Goal: Task Accomplishment & Management: Complete application form

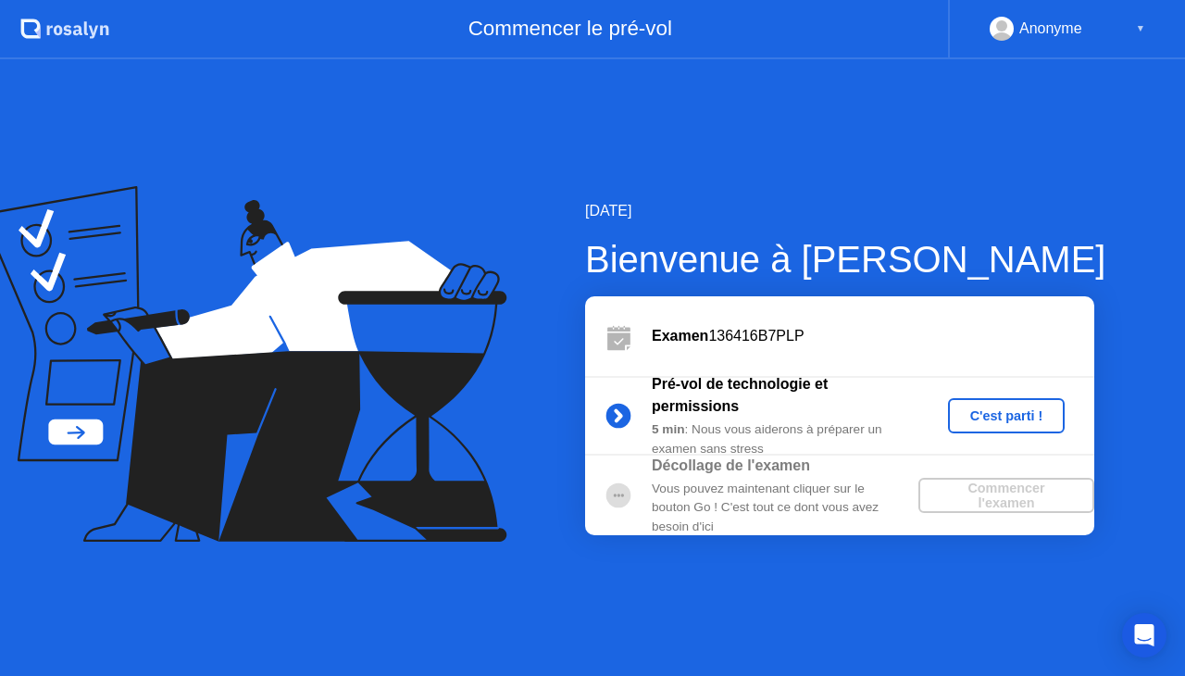
click at [1014, 408] on div "C'est parti !" at bounding box center [1007, 415] width 103 height 15
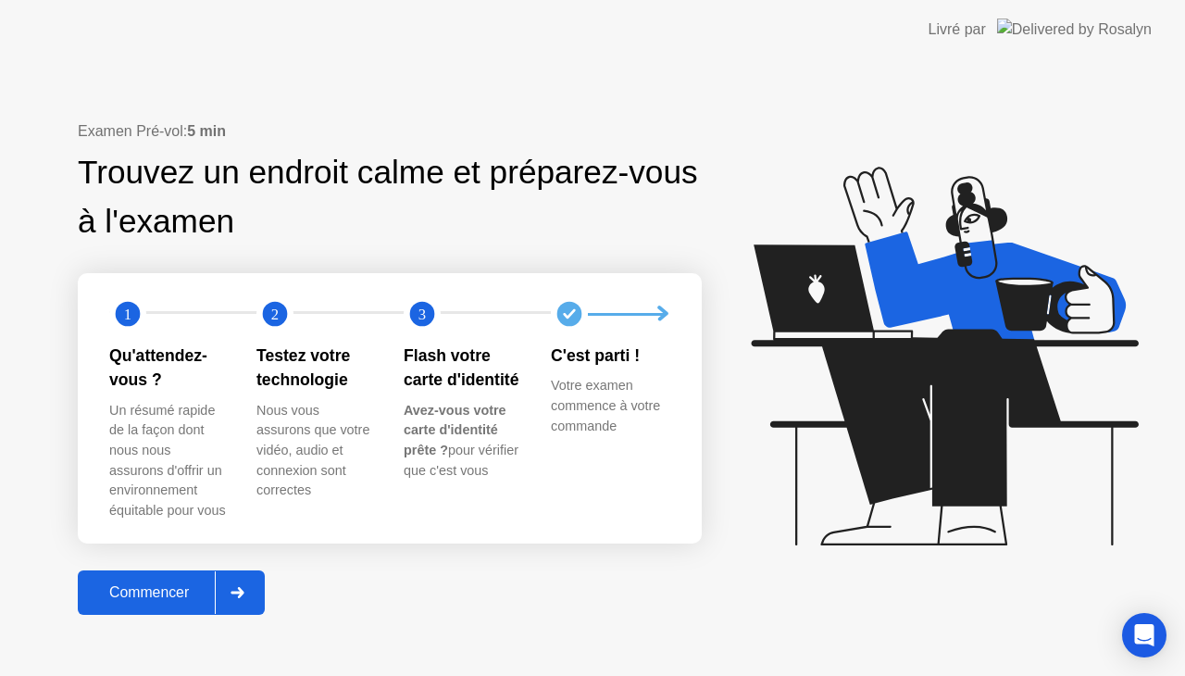
click at [161, 584] on div "Commencer" at bounding box center [148, 592] width 131 height 17
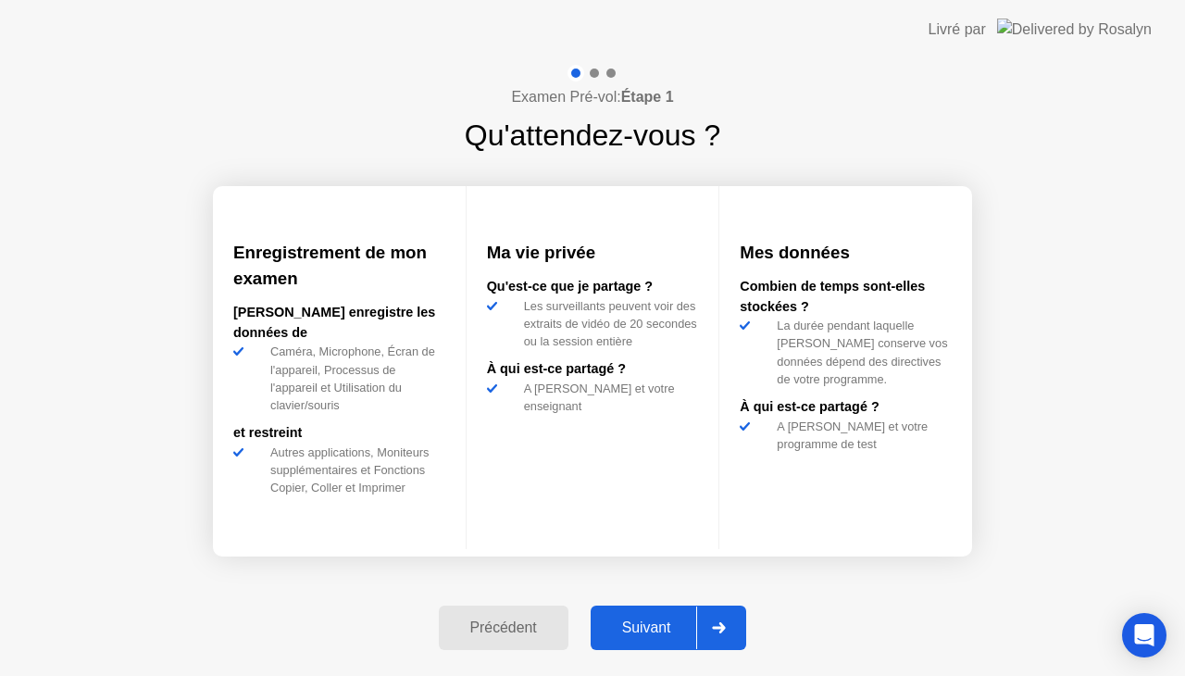
click at [626, 620] on div "Suivant" at bounding box center [646, 627] width 101 height 17
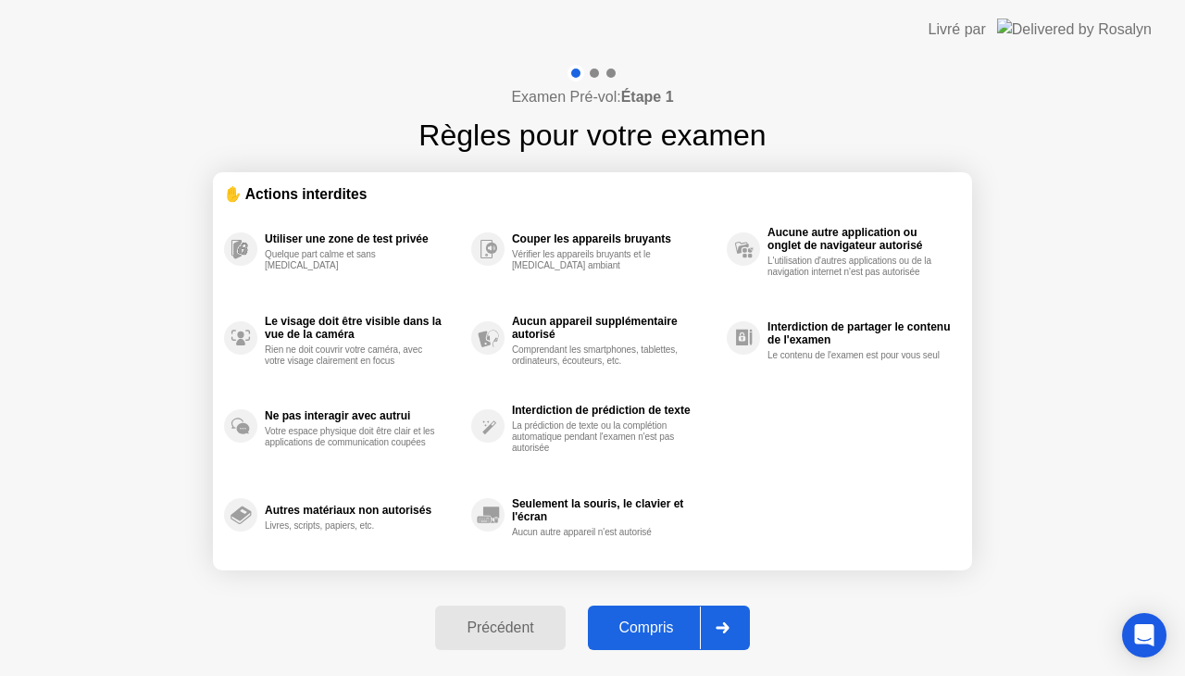
click at [626, 620] on div "Compris" at bounding box center [647, 627] width 106 height 17
select select "**********"
select select "*******"
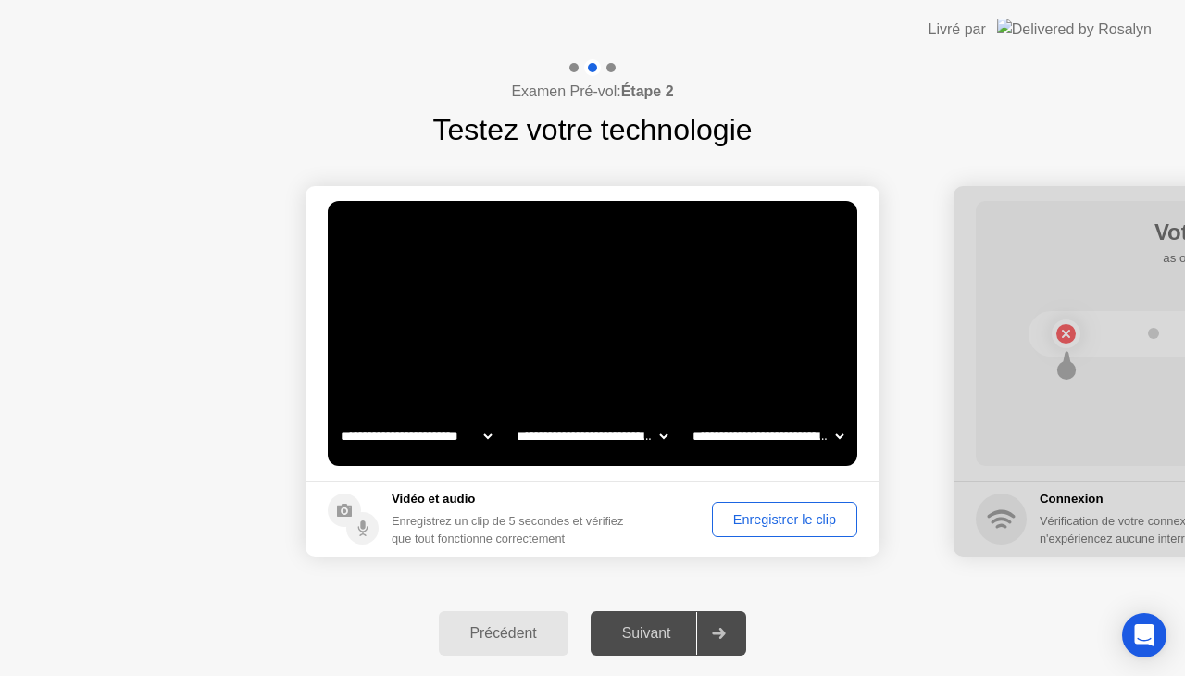
click at [764, 512] on div "Enregistrer le clip" at bounding box center [785, 519] width 132 height 15
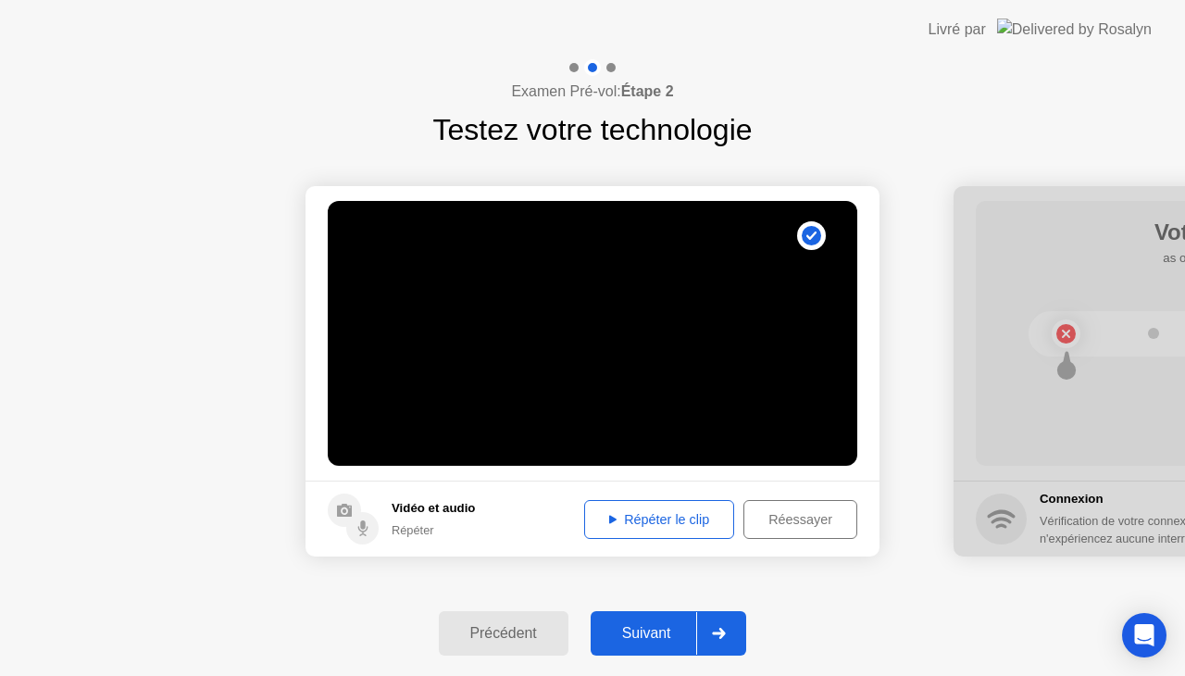
click at [662, 625] on div "Suivant" at bounding box center [646, 633] width 101 height 17
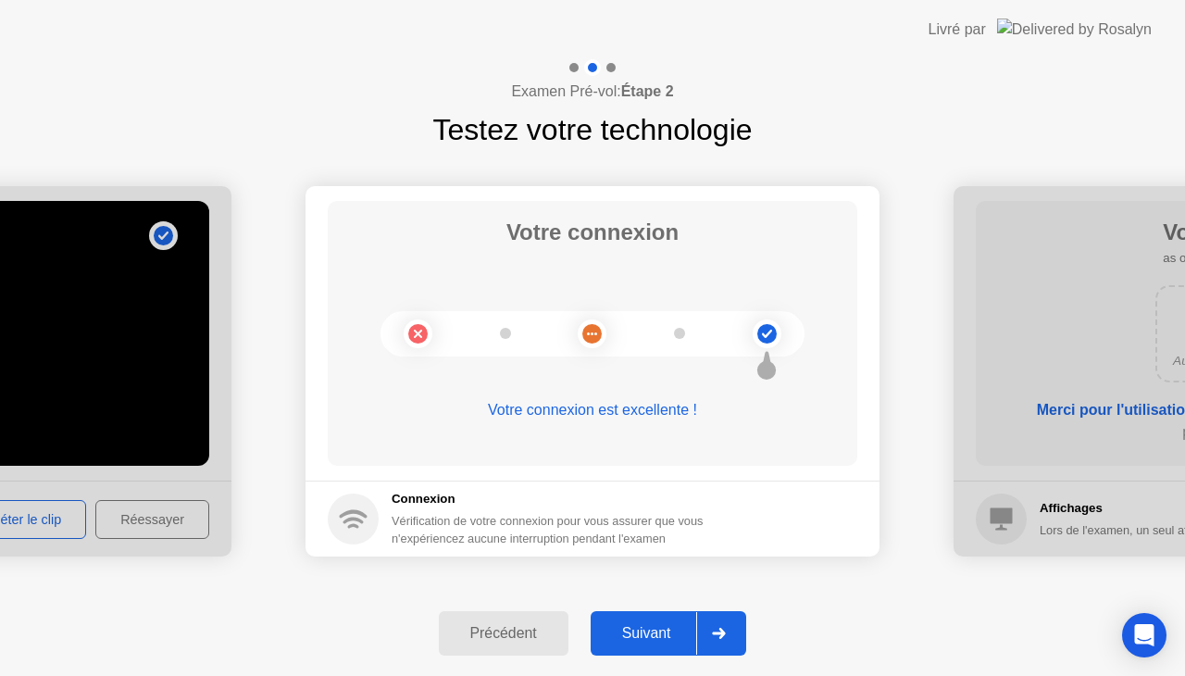
click at [637, 628] on div "Suivant" at bounding box center [646, 633] width 101 height 17
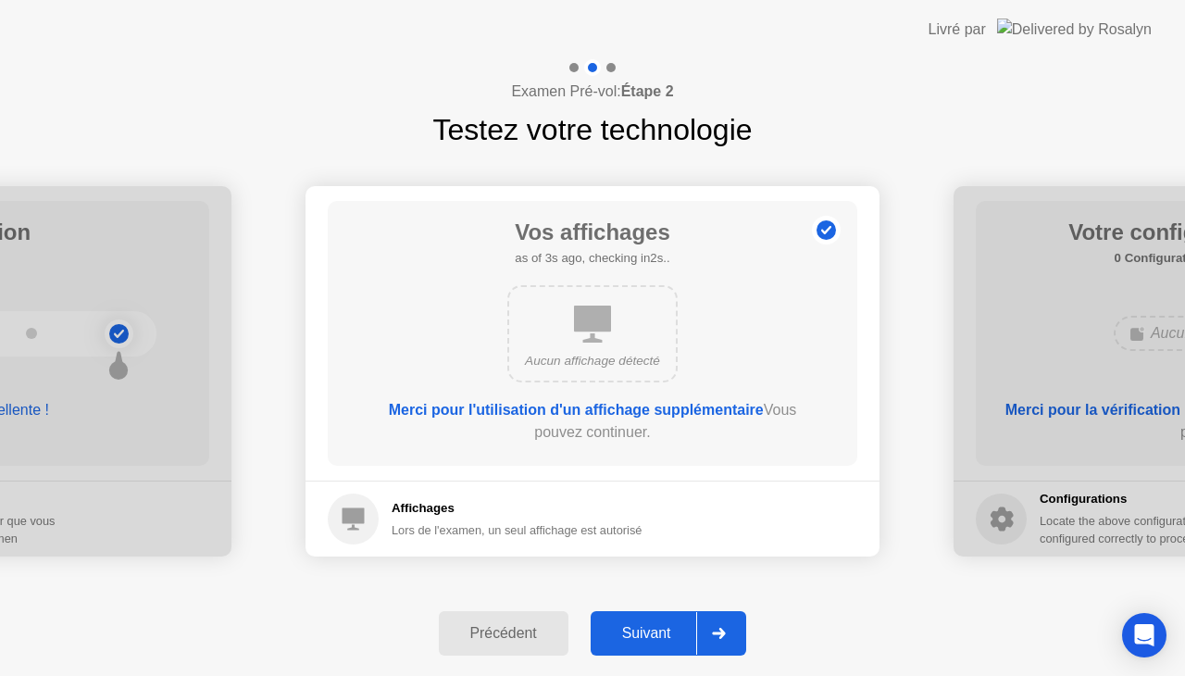
click at [656, 625] on div "Suivant" at bounding box center [646, 633] width 101 height 17
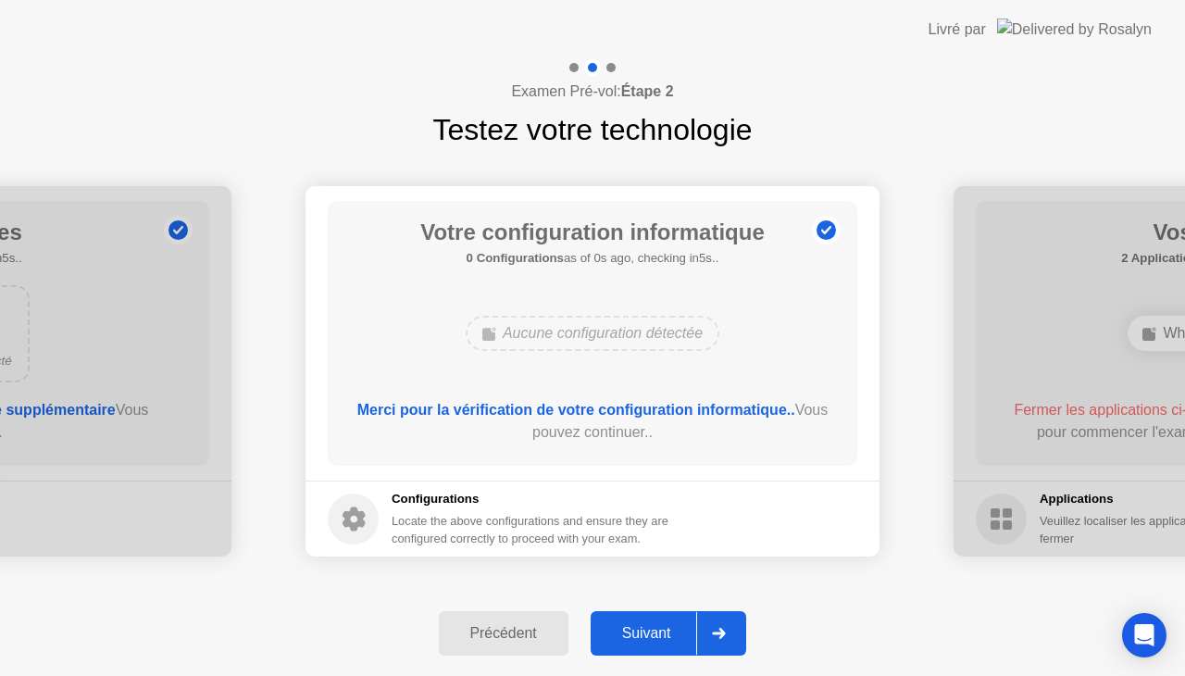
click at [656, 625] on div "Suivant" at bounding box center [646, 633] width 101 height 17
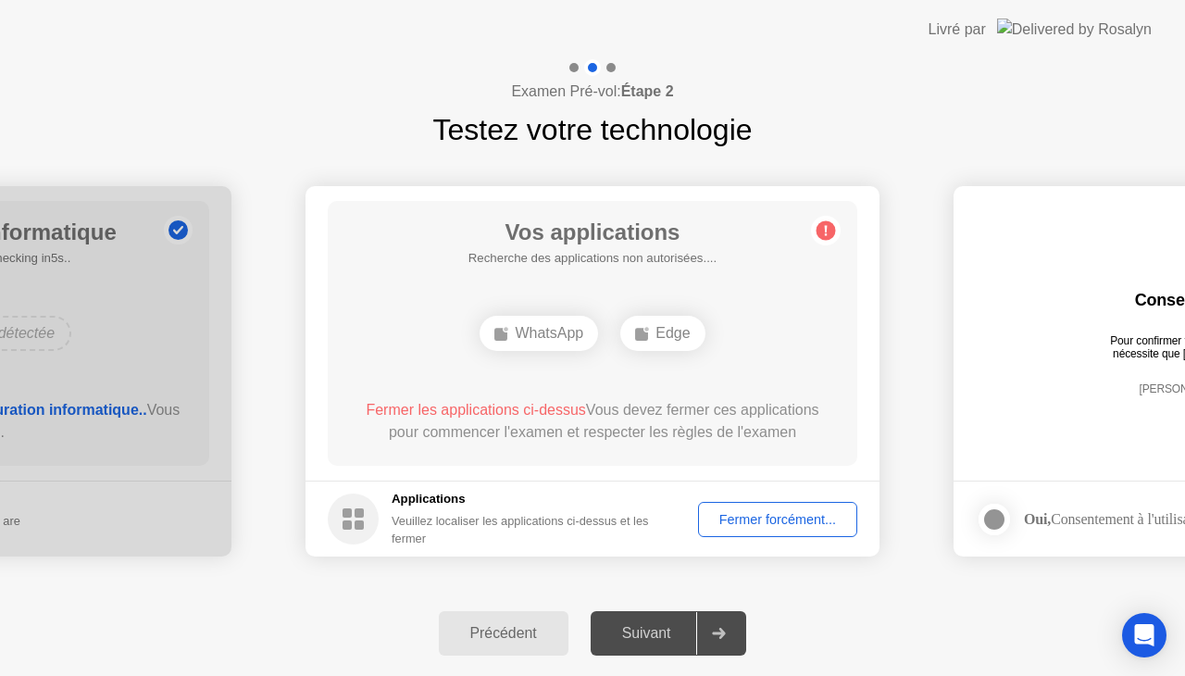
click at [656, 625] on div "Suivant" at bounding box center [646, 633] width 101 height 17
click at [656, 630] on div "Suivant" at bounding box center [646, 633] width 101 height 17
click at [778, 514] on div "Fermer forcément..." at bounding box center [778, 519] width 146 height 15
click at [659, 631] on div "Suivant" at bounding box center [646, 633] width 101 height 17
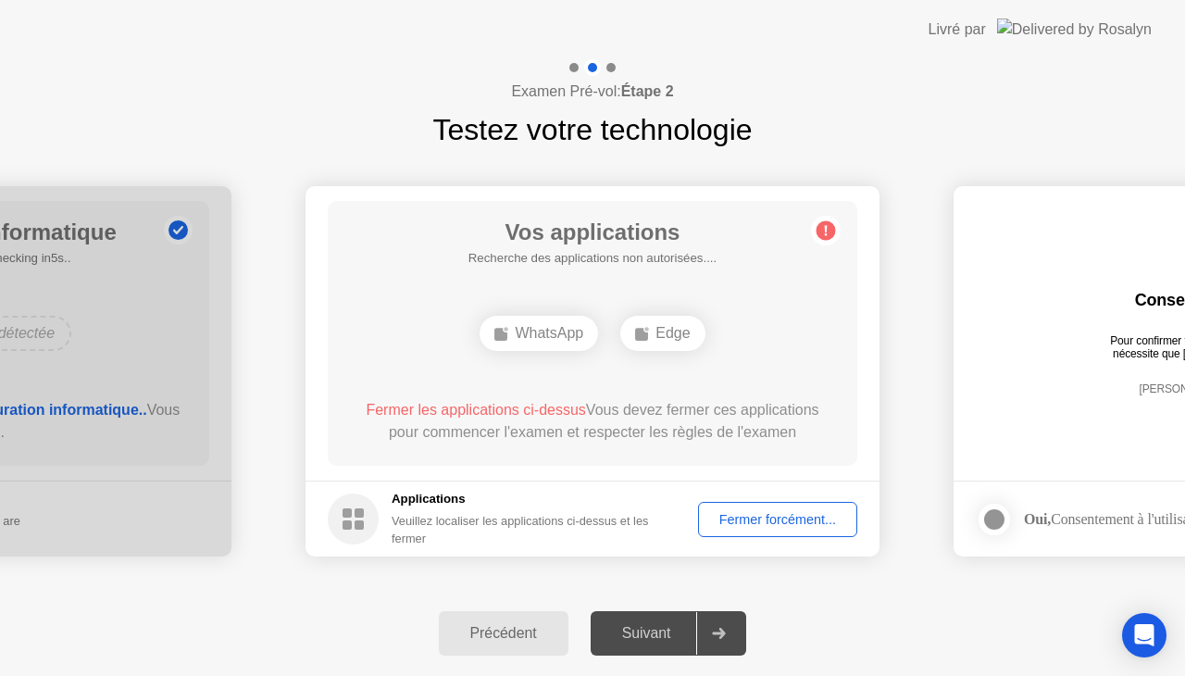
click at [659, 631] on div "Suivant" at bounding box center [646, 633] width 101 height 17
click at [794, 514] on div "Fermer forcément..." at bounding box center [778, 519] width 146 height 15
click at [759, 512] on div "Fermer forcément..." at bounding box center [778, 519] width 146 height 15
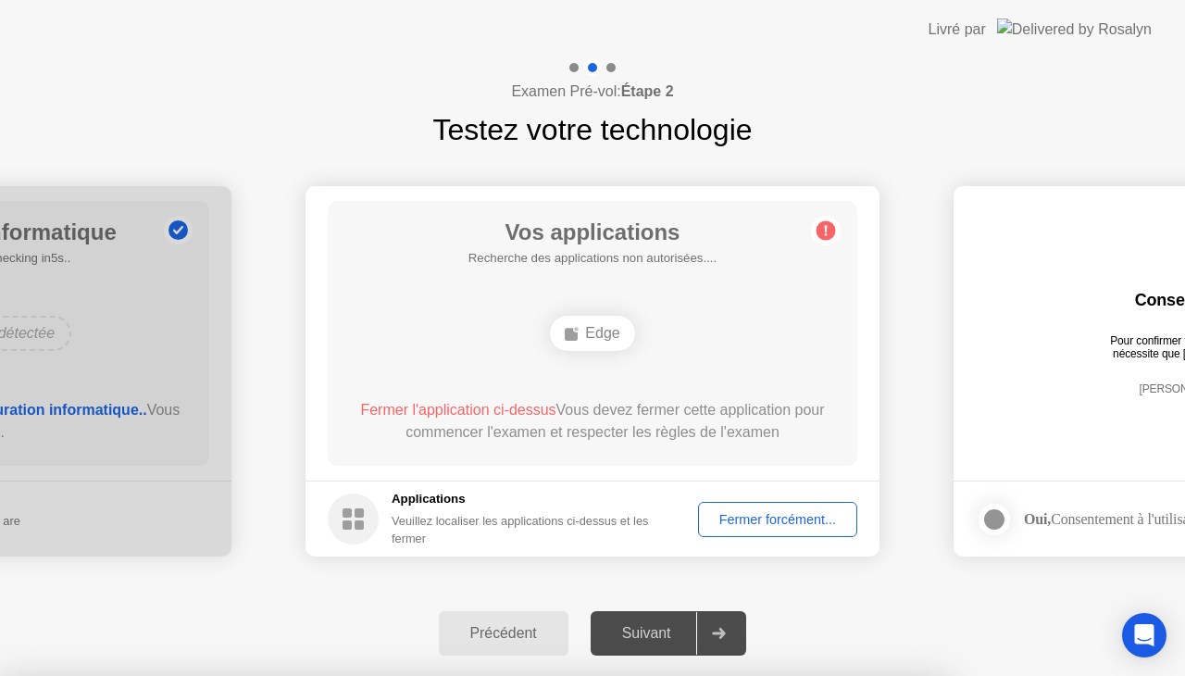
click at [784, 512] on div "Fermer forcément..." at bounding box center [778, 519] width 146 height 15
click at [805, 512] on div "Fermer forcément..." at bounding box center [778, 519] width 146 height 15
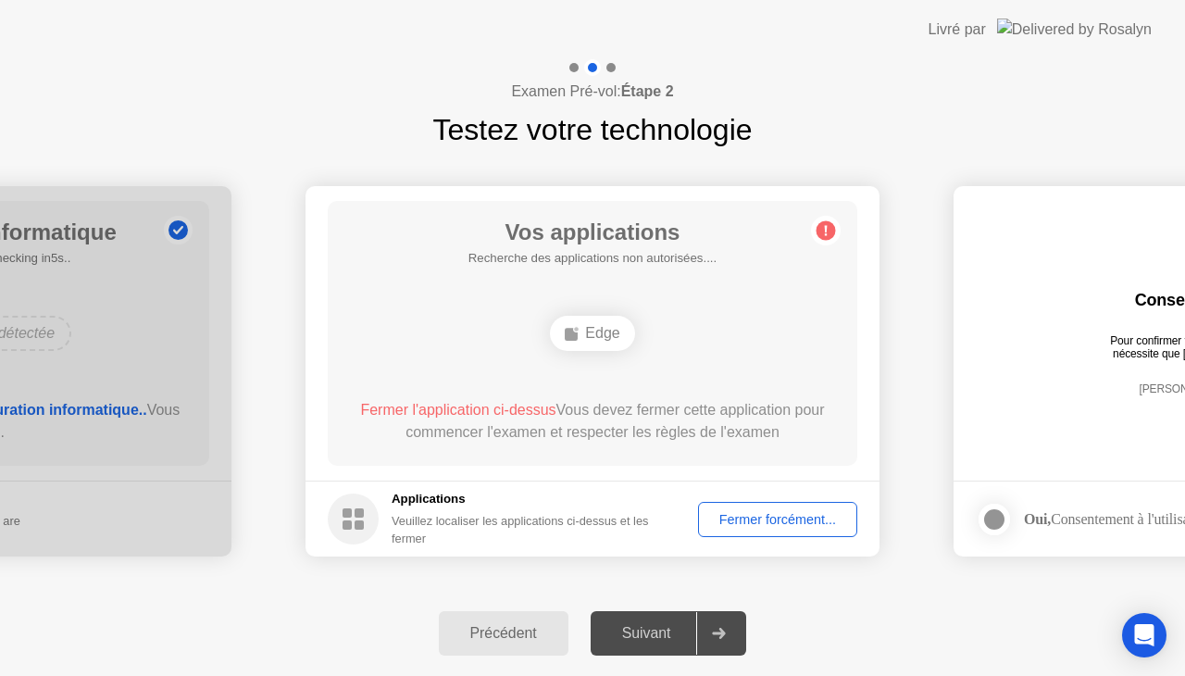
click at [758, 520] on div "Fermer forcément..." at bounding box center [778, 519] width 146 height 15
click at [644, 625] on div "Suivant" at bounding box center [646, 633] width 101 height 17
click at [656, 642] on div "Suivant" at bounding box center [646, 633] width 101 height 17
click at [652, 636] on div "Suivant" at bounding box center [646, 633] width 101 height 17
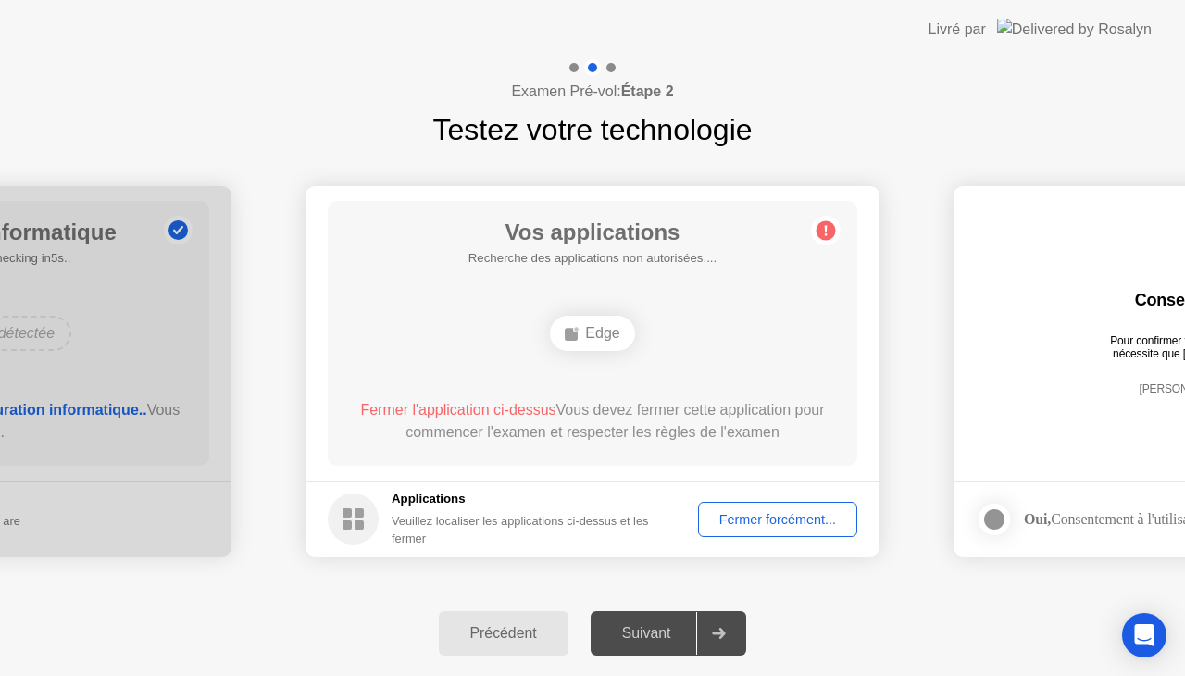
click at [652, 636] on div "Suivant" at bounding box center [646, 633] width 101 height 17
click at [769, 512] on div "Fermer forcément..." at bounding box center [778, 519] width 146 height 15
click at [731, 512] on div "Fermer forcément..." at bounding box center [778, 519] width 146 height 15
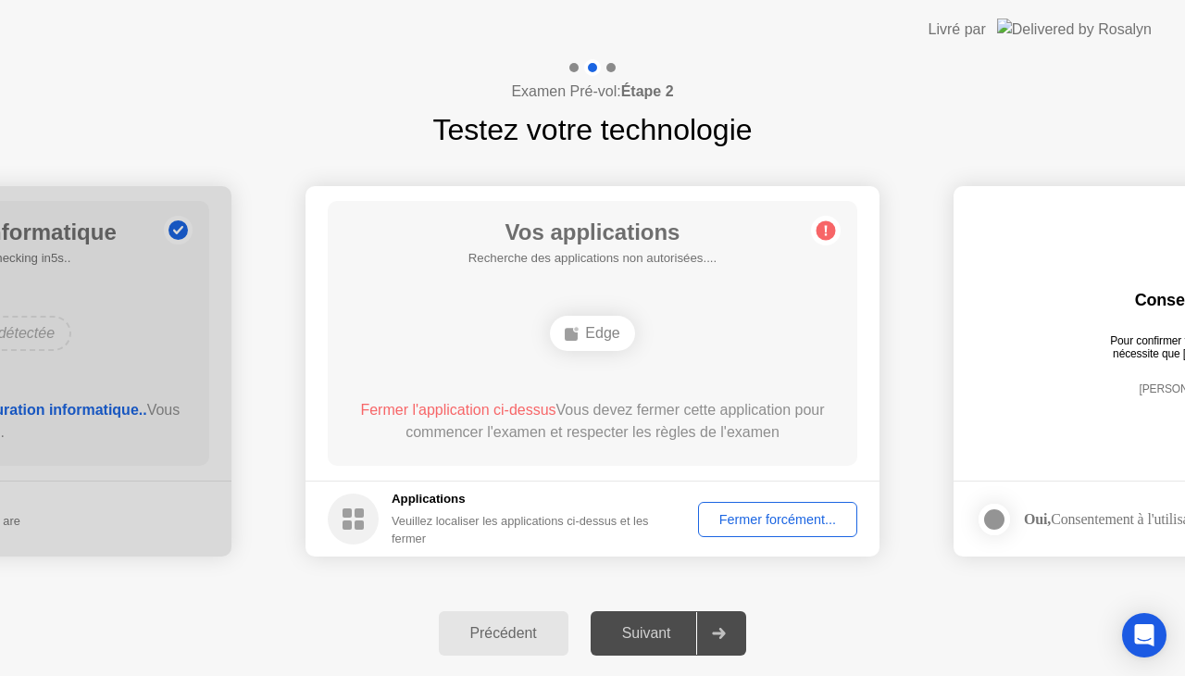
click at [756, 516] on div "Fermer forcément..." at bounding box center [778, 519] width 146 height 15
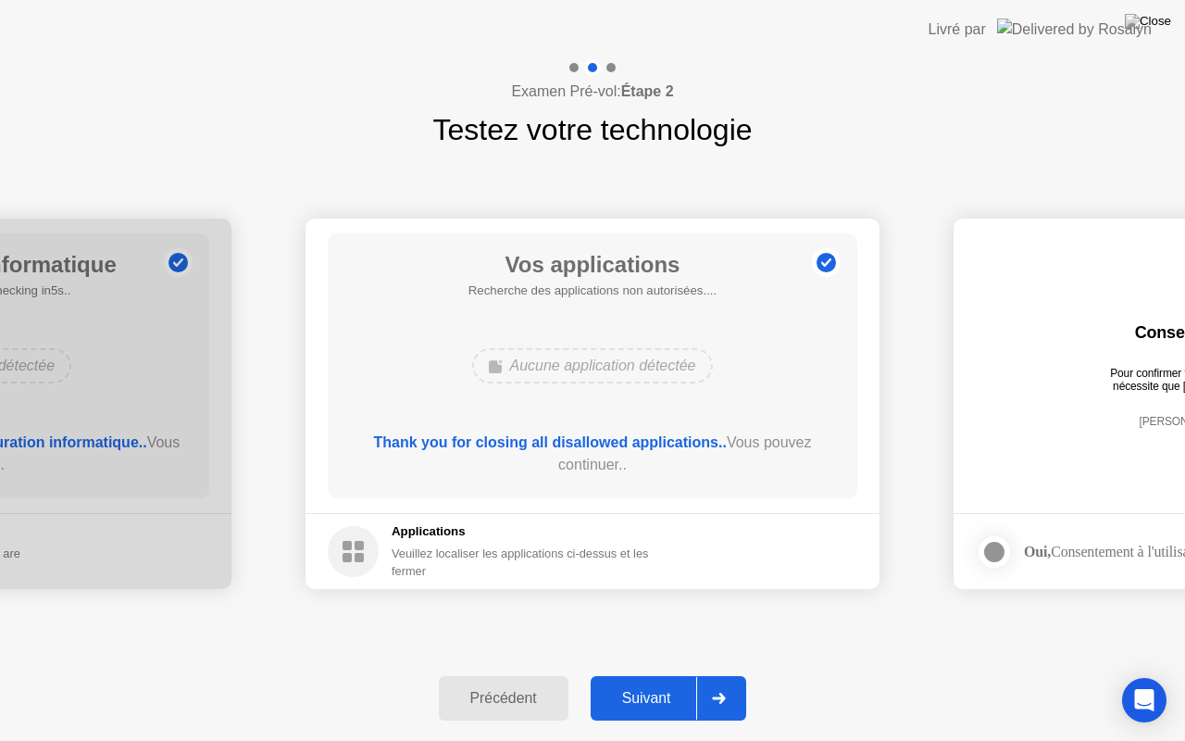
click at [639, 675] on div "Suivant" at bounding box center [646, 698] width 101 height 17
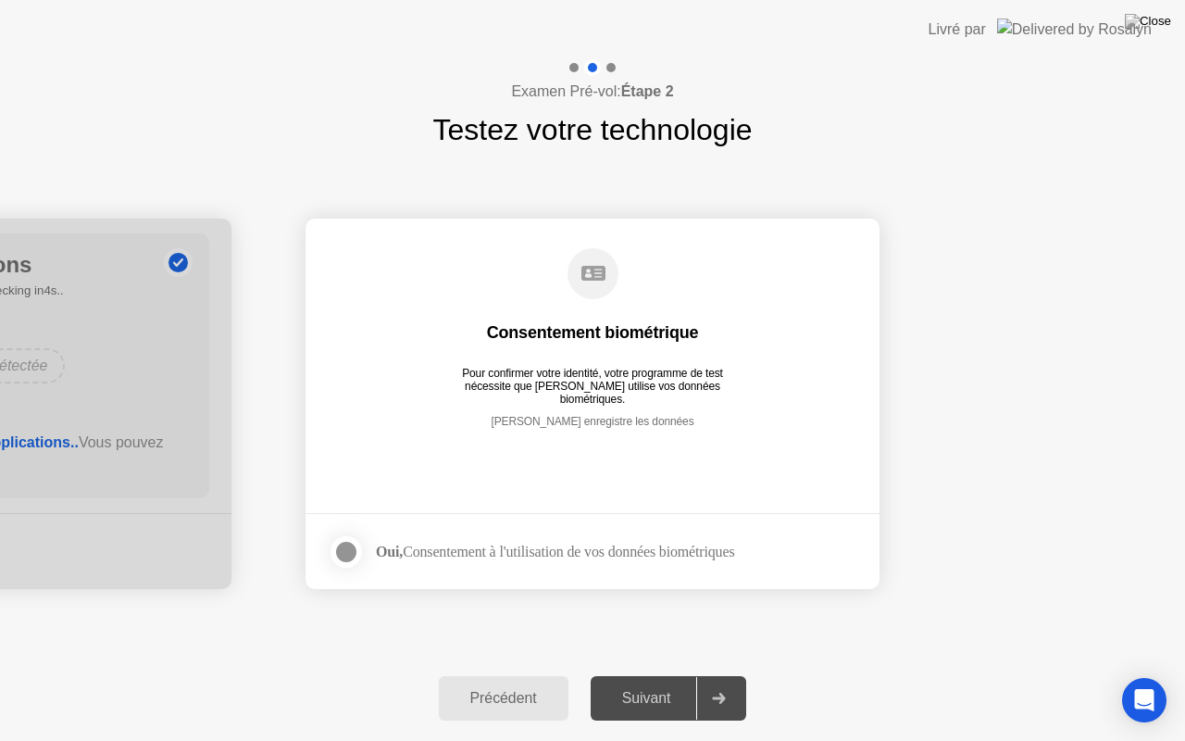
click at [350, 552] on div at bounding box center [346, 552] width 22 height 22
click at [35, 0] on header "Livré par" at bounding box center [592, 29] width 1185 height 59
click at [25, 0] on header "Livré par" at bounding box center [592, 29] width 1185 height 59
click at [659, 675] on div "Suivant" at bounding box center [646, 698] width 101 height 17
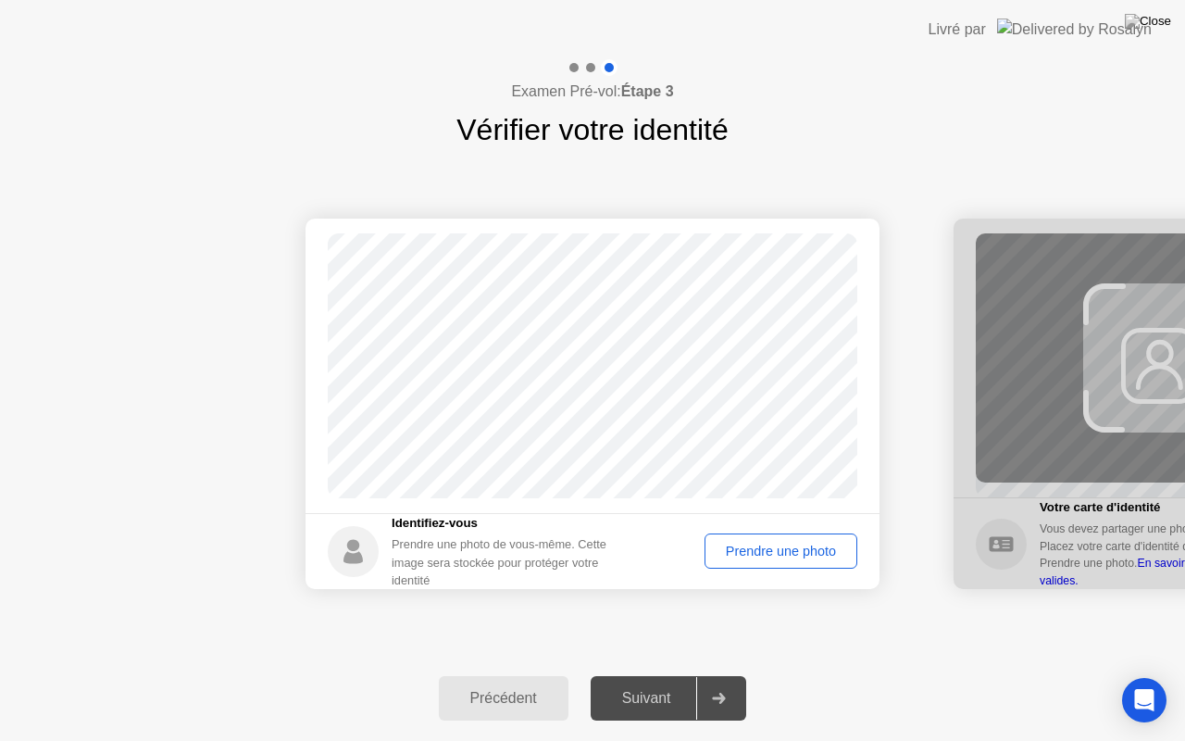
click at [739, 556] on div "Prendre une photo" at bounding box center [781, 551] width 140 height 15
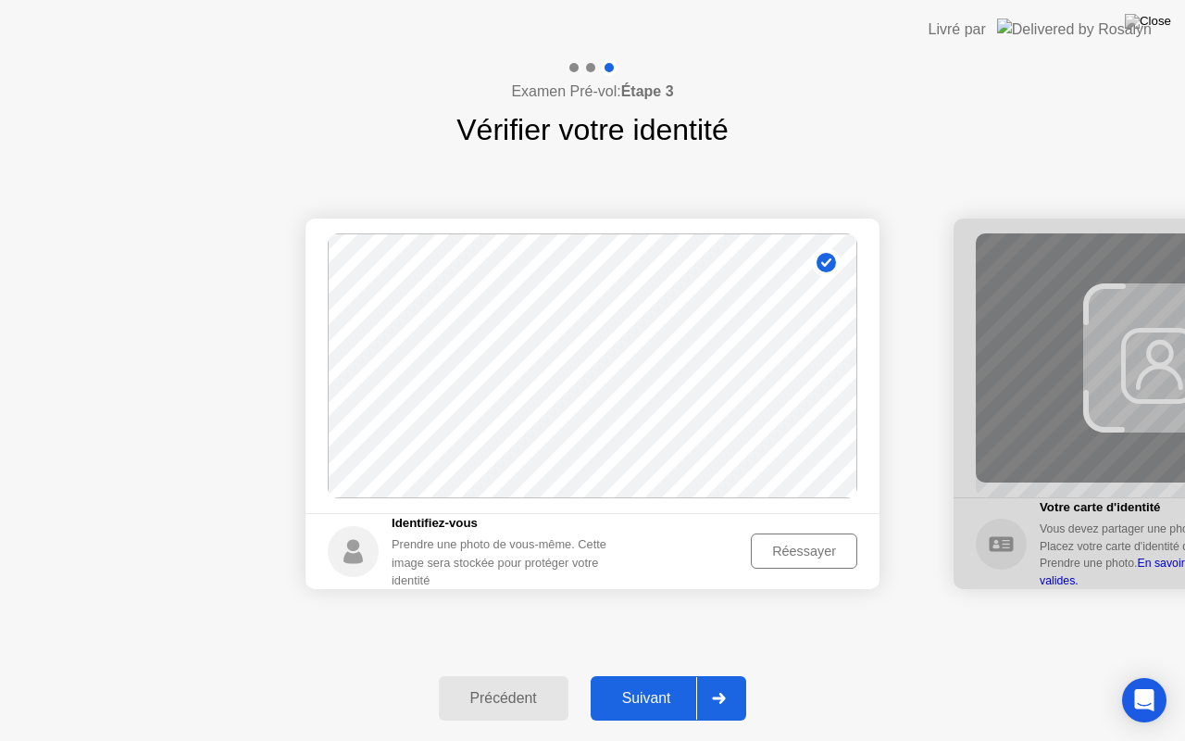
click at [640, 675] on div "Suivant" at bounding box center [646, 698] width 101 height 17
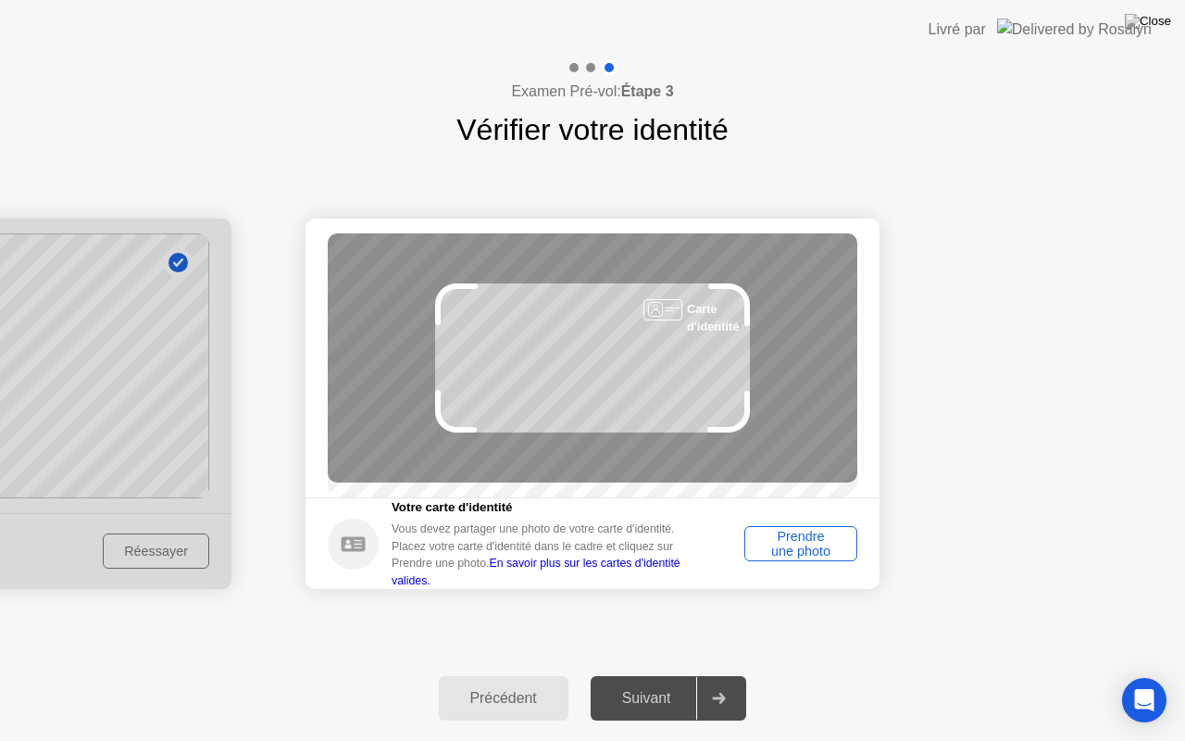
click at [811, 555] on div "Prendre une photo" at bounding box center [801, 544] width 100 height 30
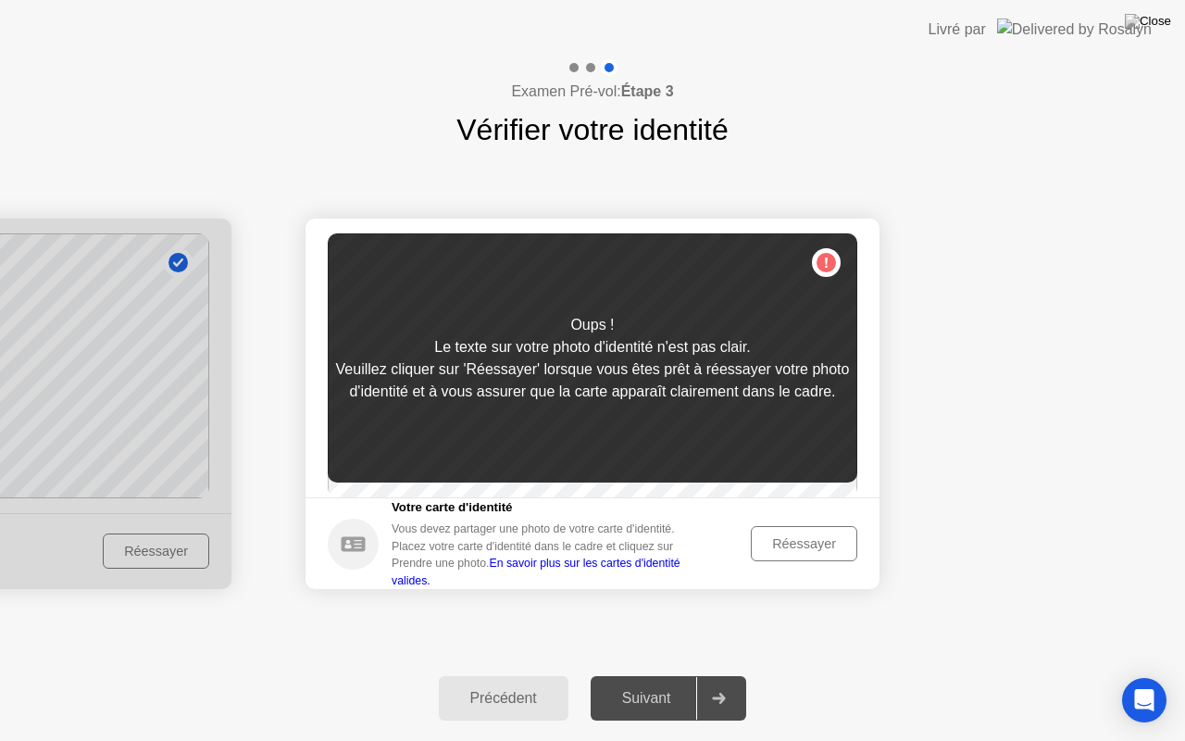
click at [811, 551] on div "Réessayer" at bounding box center [804, 543] width 94 height 15
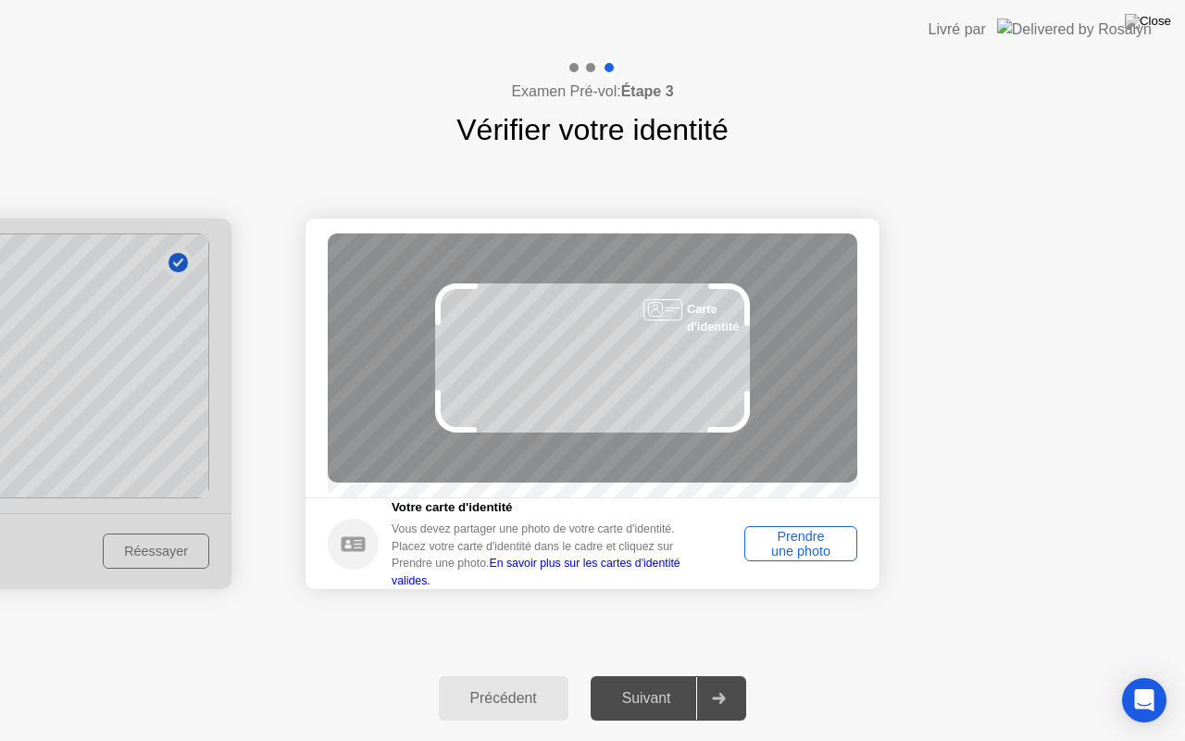
click at [794, 558] on div "Prendre une photo" at bounding box center [801, 544] width 100 height 30
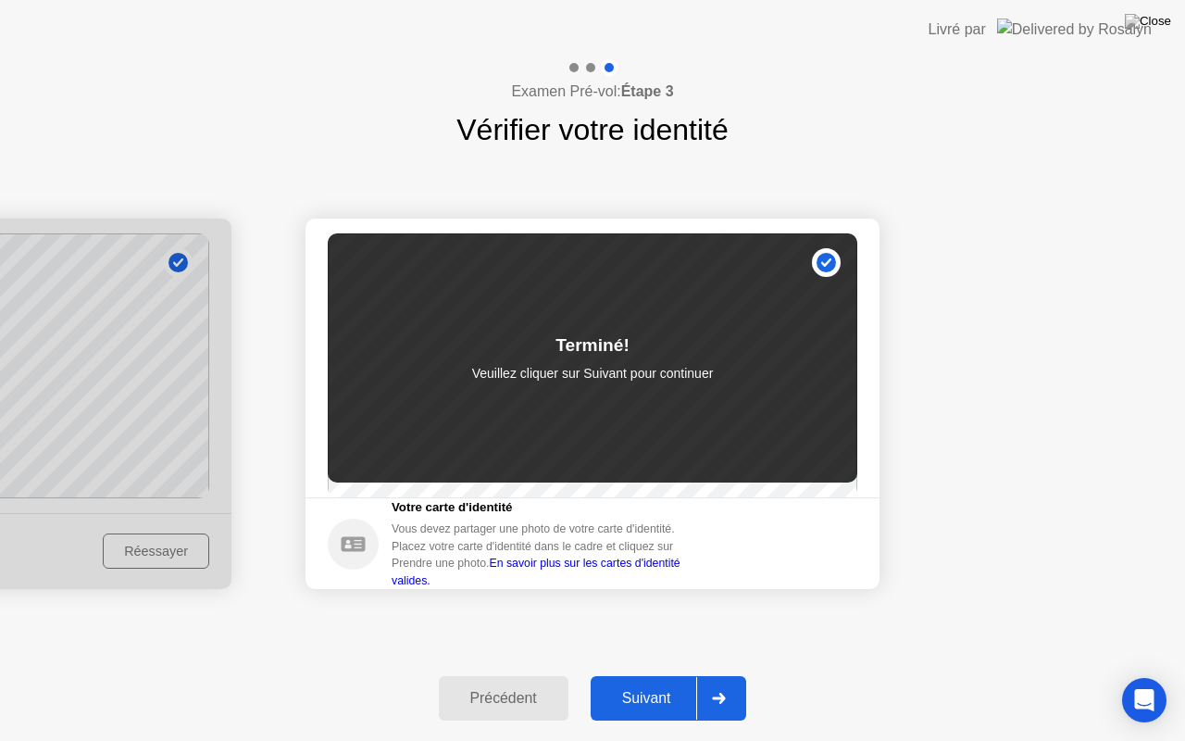
click at [659, 675] on div "Suivant" at bounding box center [646, 698] width 101 height 17
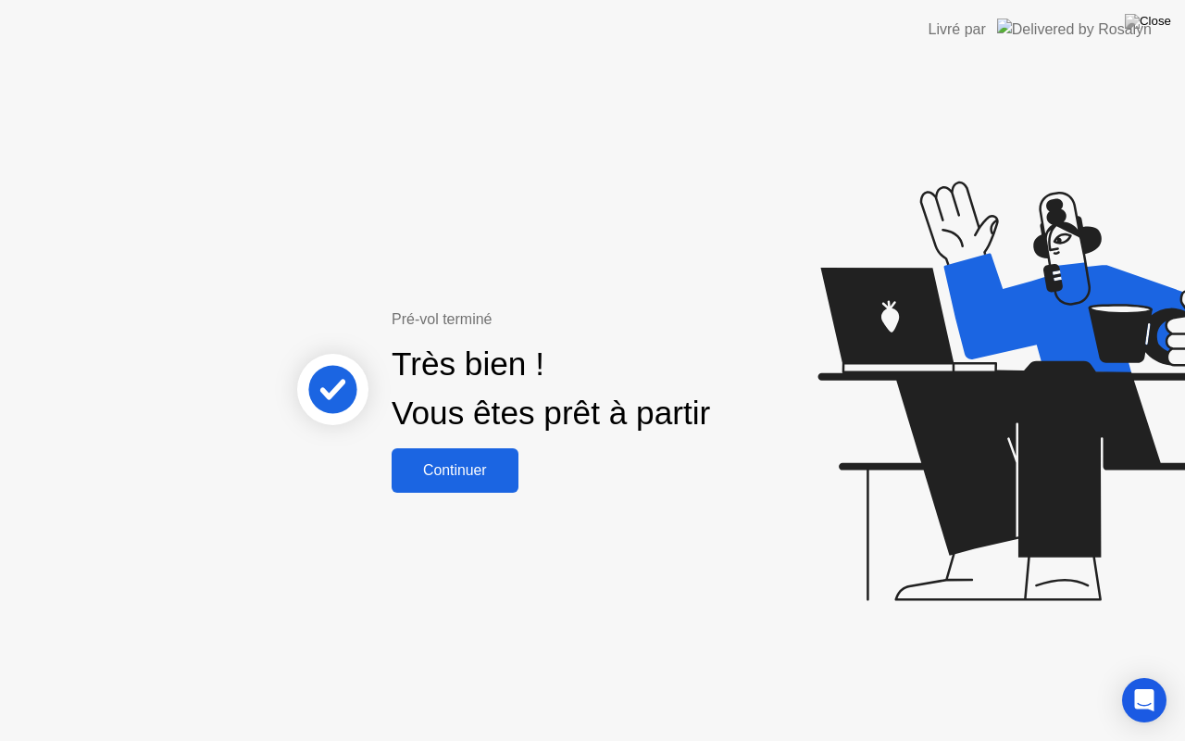
click at [454, 468] on div "Continuer" at bounding box center [455, 470] width 116 height 17
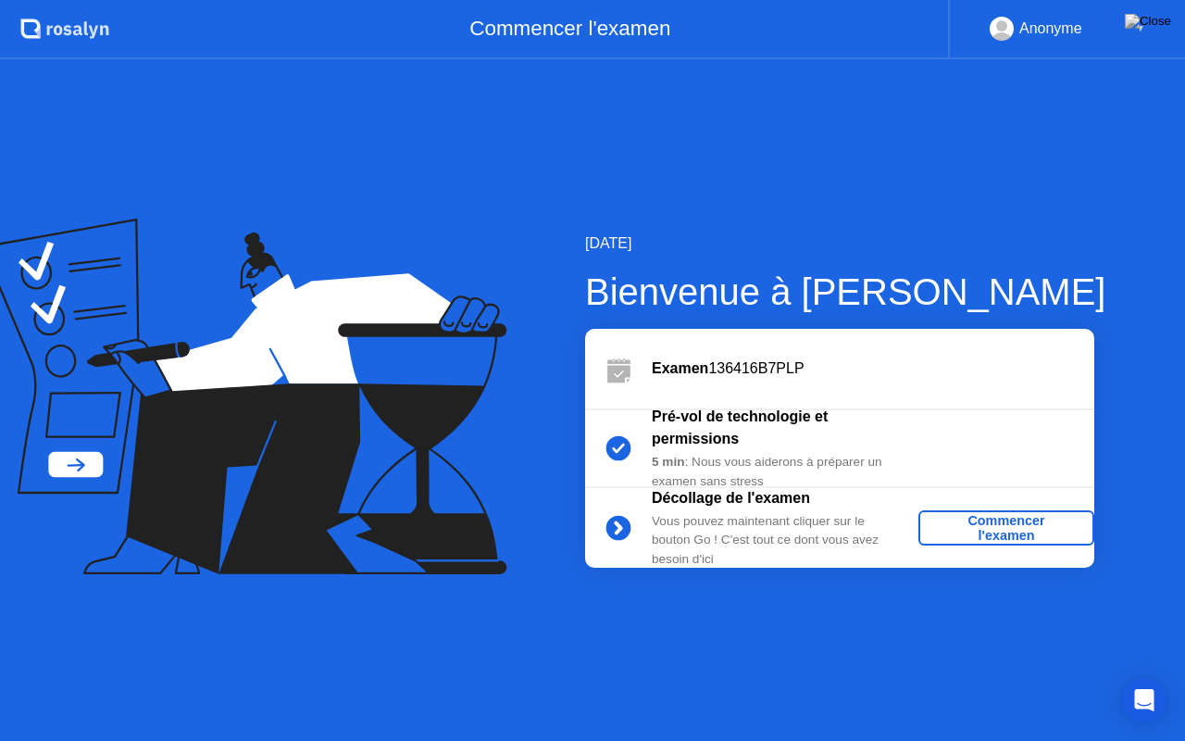
click at [996, 520] on div "Commencer l'examen" at bounding box center [1006, 528] width 161 height 30
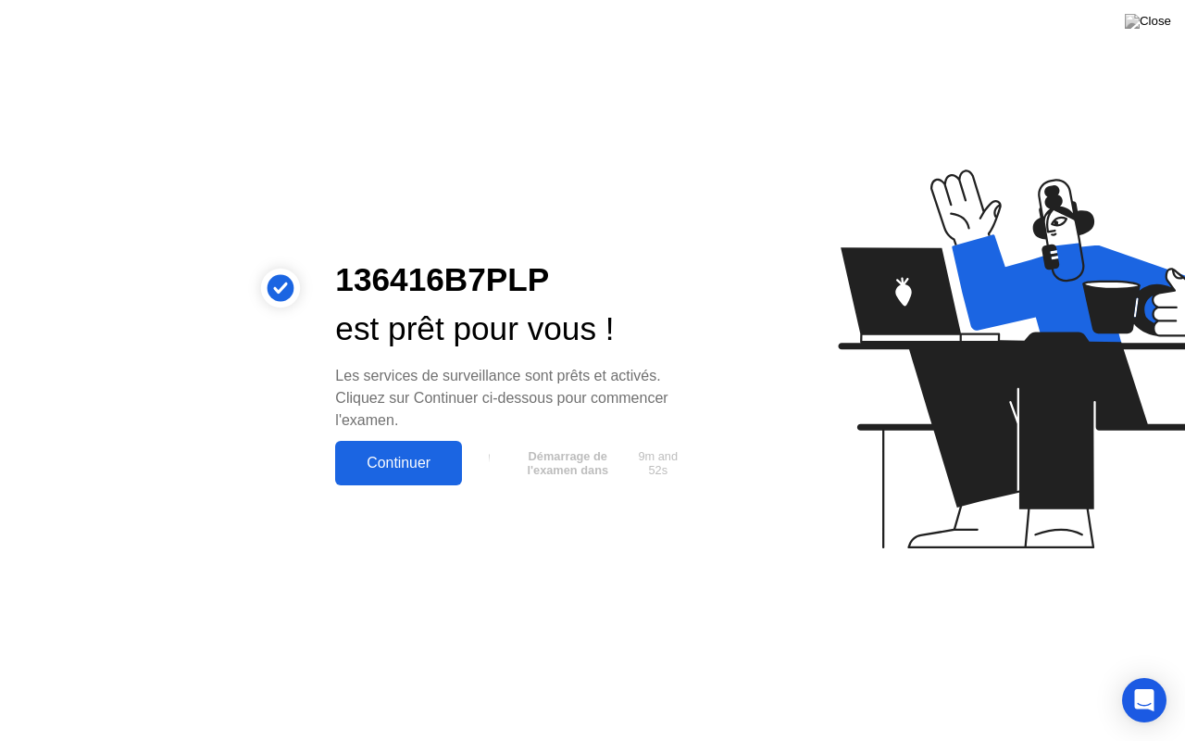
click at [398, 459] on div "Continuer" at bounding box center [399, 463] width 116 height 17
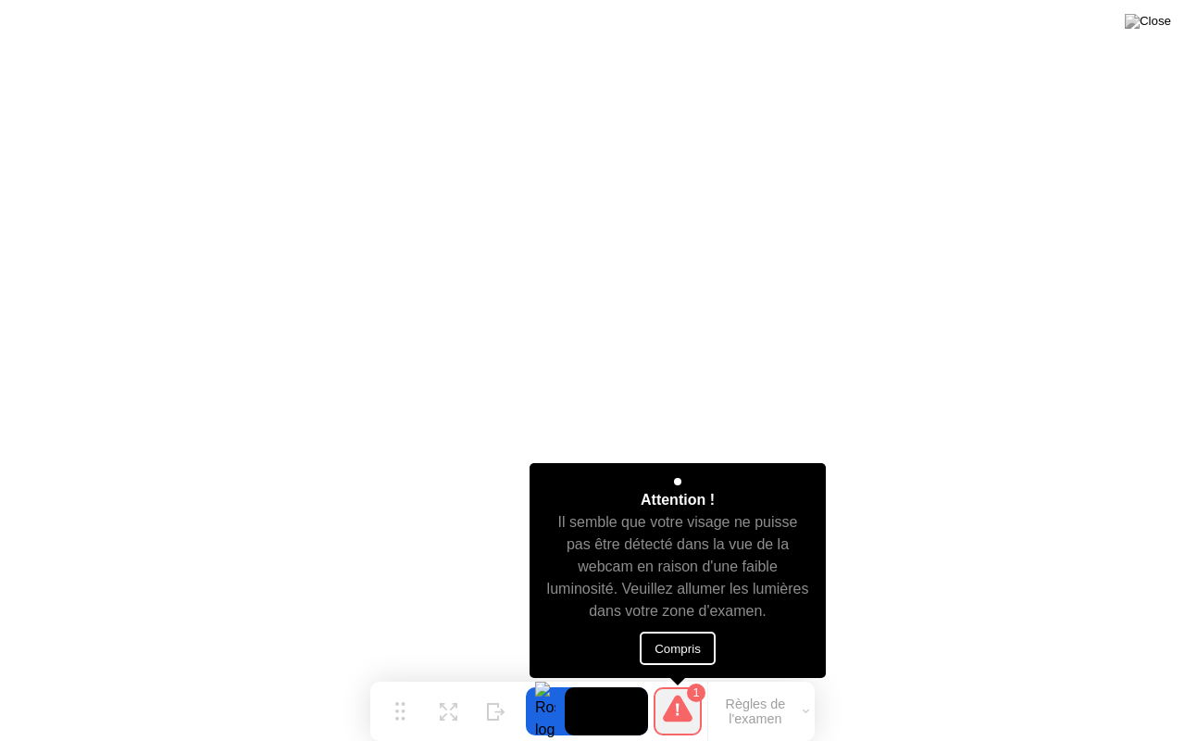
click at [671, 675] on icon at bounding box center [678, 707] width 30 height 27
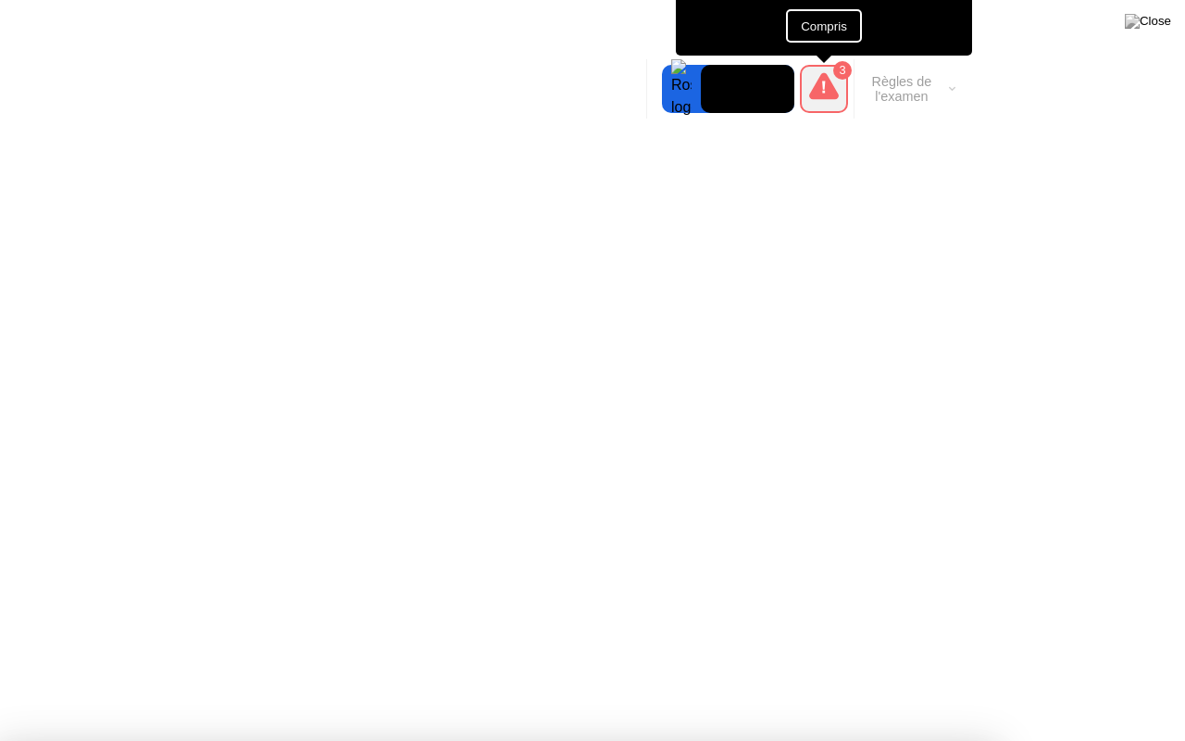
click at [817, 77] on icon at bounding box center [824, 86] width 30 height 30
click at [839, 78] on div "3" at bounding box center [842, 70] width 19 height 19
drag, startPoint x: 839, startPoint y: 78, endPoint x: 956, endPoint y: 89, distance: 118.1
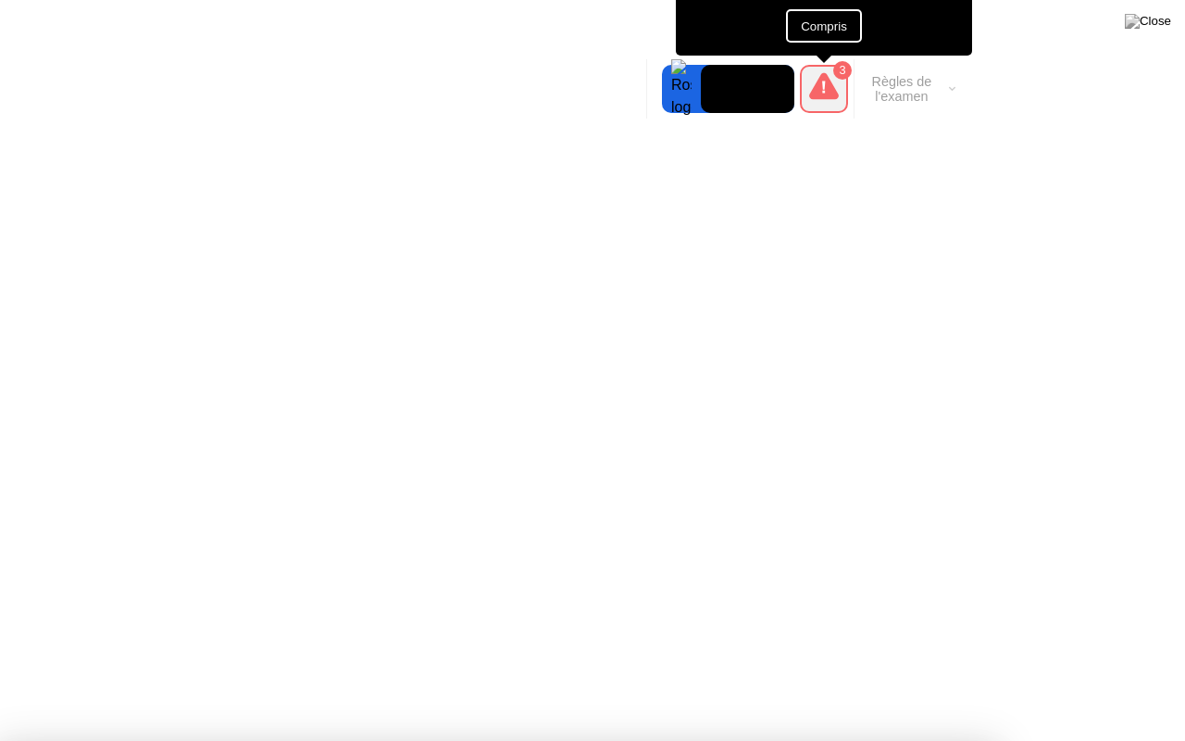
click at [956, 89] on div "3 Attention ! Il semble que votre visage ne puisse pas être détecté dans la vue…" at bounding box center [877, 88] width 167 height 59
click at [956, 89] on button "Règles de l'examen" at bounding box center [908, 88] width 106 height 31
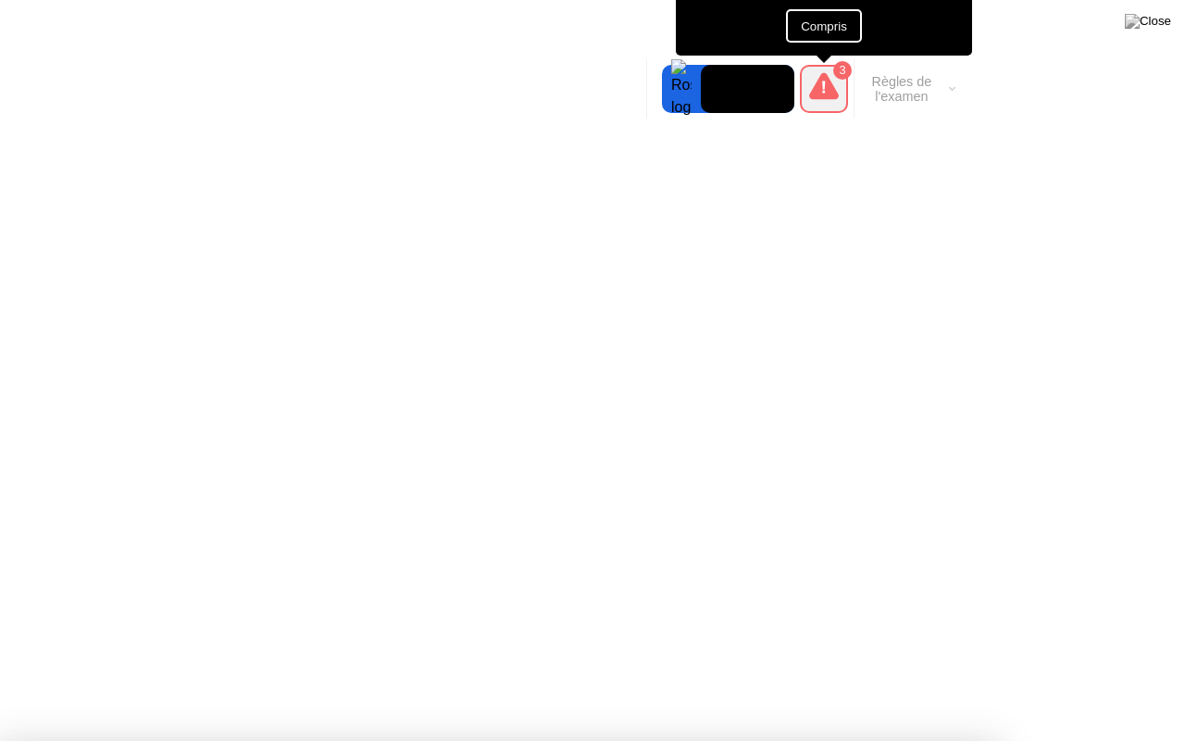
click at [956, 89] on button "Règles de l'examen" at bounding box center [908, 88] width 106 height 31
click at [731, 82] on video at bounding box center [748, 89] width 94 height 48
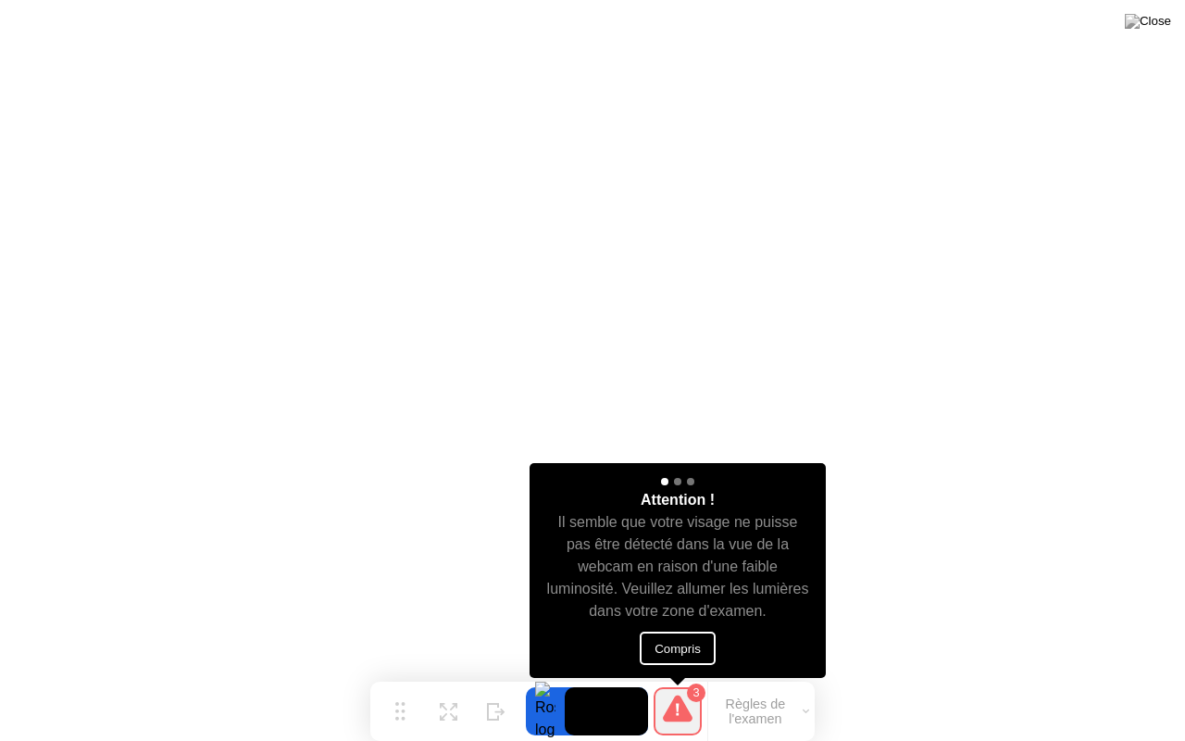
click at [672, 482] on div at bounding box center [677, 481] width 39 height 15
click at [678, 480] on div at bounding box center [677, 481] width 7 height 7
drag, startPoint x: 678, startPoint y: 480, endPoint x: 683, endPoint y: 656, distance: 176.0
click at [683, 656] on div "Attention ! Il semble que votre visage ne puisse pas être détecté dans la vue d…" at bounding box center [678, 570] width 297 height 215
click at [683, 656] on button "Compris" at bounding box center [678, 647] width 76 height 33
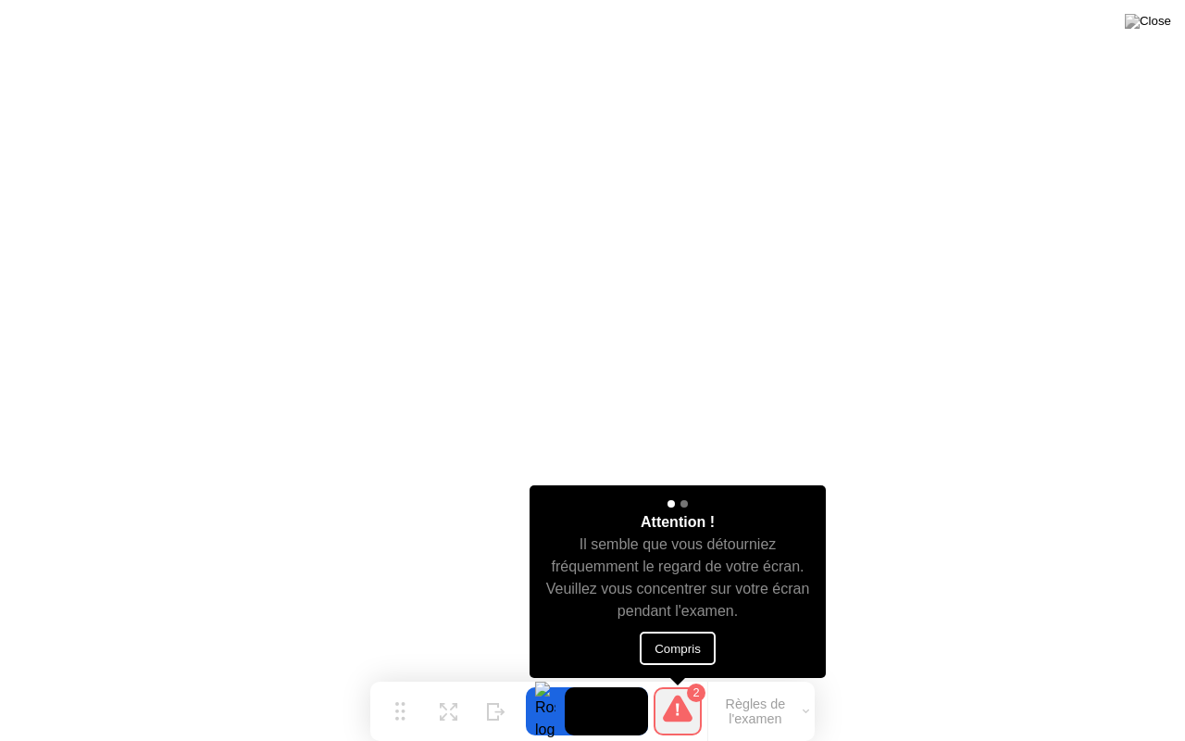
click at [683, 656] on button "Compris" at bounding box center [678, 647] width 76 height 33
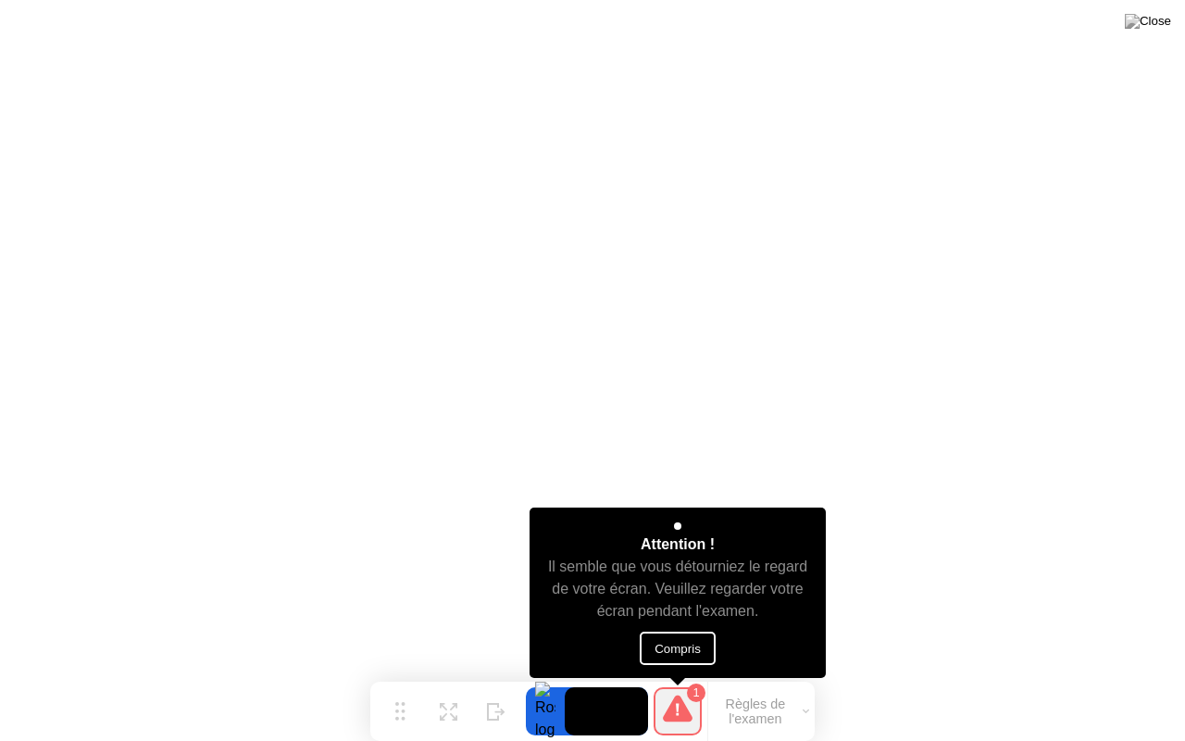
drag, startPoint x: 683, startPoint y: 656, endPoint x: 585, endPoint y: 696, distance: 106.3
click at [585, 675] on div "Déplacer Développer Masquer 1 Attention ! Il semble que vous détourniez le rega…" at bounding box center [592, 710] width 444 height 59
click at [585, 675] on video at bounding box center [606, 711] width 83 height 48
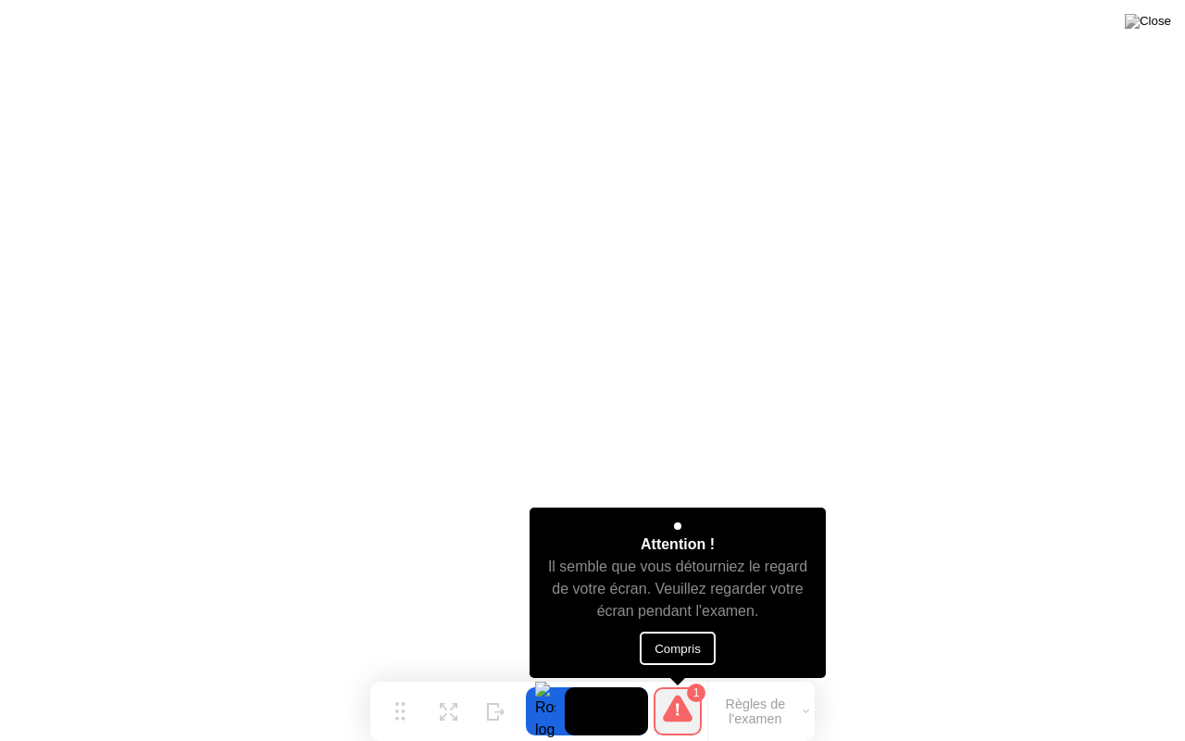
click at [585, 675] on video at bounding box center [606, 711] width 83 height 48
drag, startPoint x: 585, startPoint y: 696, endPoint x: 676, endPoint y: 658, distance: 98.4
click at [676, 675] on div "Déplacer Développer Masquer 1 Attention ! Il semble que vous détourniez le rega…" at bounding box center [592, 710] width 444 height 59
click at [676, 658] on button "Compris" at bounding box center [678, 647] width 76 height 33
click at [688, 652] on button "Compris" at bounding box center [678, 647] width 76 height 33
